Goal: Book appointment/travel/reservation

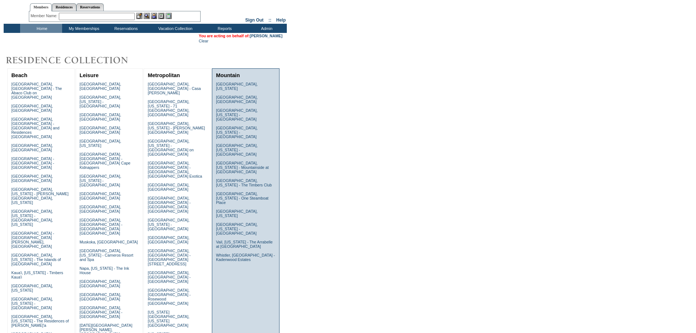
scroll to position [37, 0]
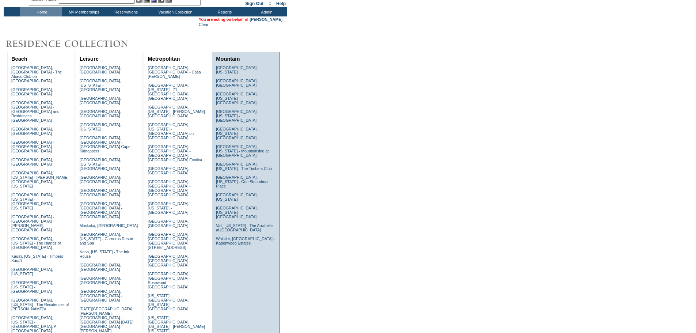
click at [240, 106] on td "[GEOGRAPHIC_DATA], [US_STATE] [GEOGRAPHIC_DATA], [GEOGRAPHIC_DATA] [GEOGRAPHIC_…" at bounding box center [245, 158] width 63 height 188
click at [241, 68] on link "[GEOGRAPHIC_DATA], [US_STATE]" at bounding box center [237, 69] width 42 height 9
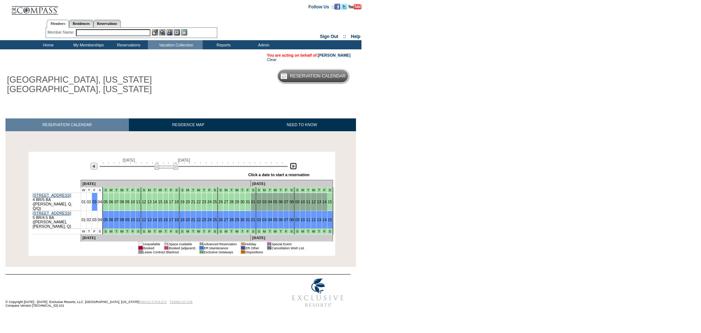
click at [294, 164] on img at bounding box center [293, 165] width 7 height 7
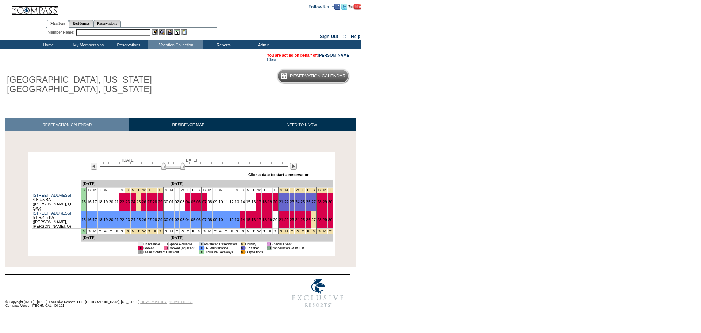
click at [50, 46] on td "Home" at bounding box center [47, 44] width 40 height 9
